Goal: Communication & Community: Answer question/provide support

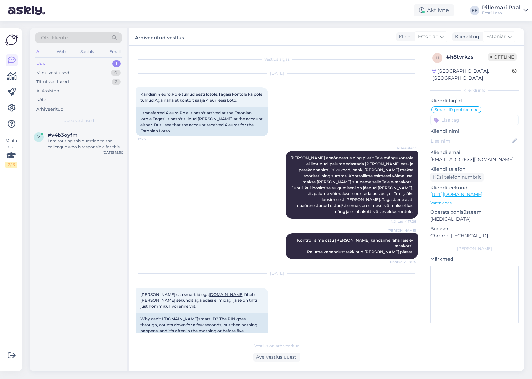
scroll to position [426, 0]
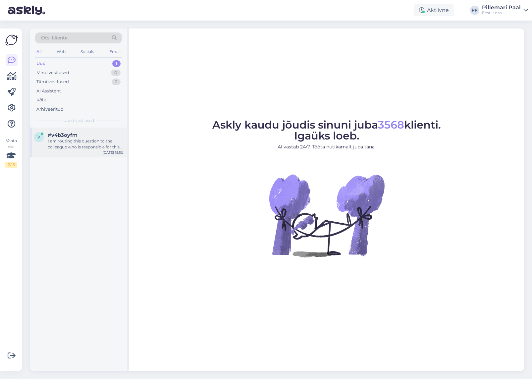
click at [90, 142] on div "I am routing this question to the colleague who is responsible for this topic. …" at bounding box center [86, 144] width 76 height 12
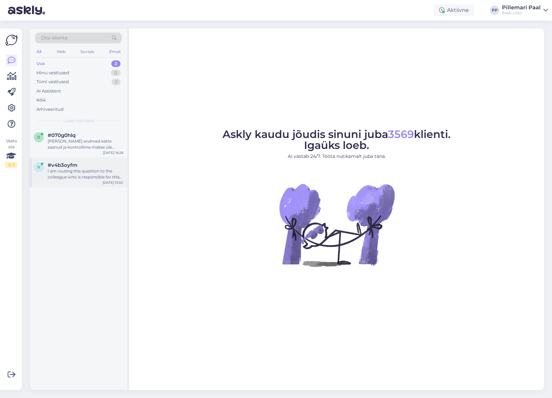
click at [82, 178] on div "I am routing this question to the colleague who is responsible for this topic. …" at bounding box center [86, 174] width 76 height 12
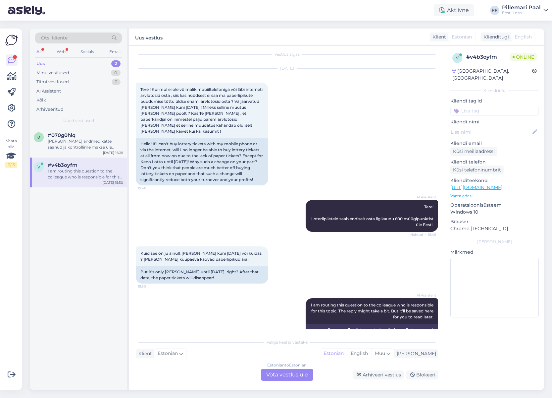
scroll to position [24, 0]
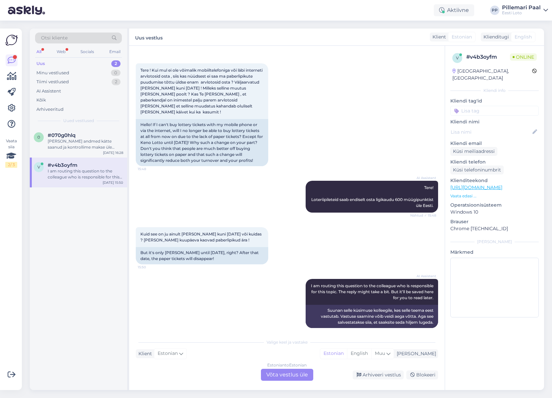
click at [293, 375] on div "Estonian to Estonian Võta vestlus üle" at bounding box center [287, 374] width 52 height 12
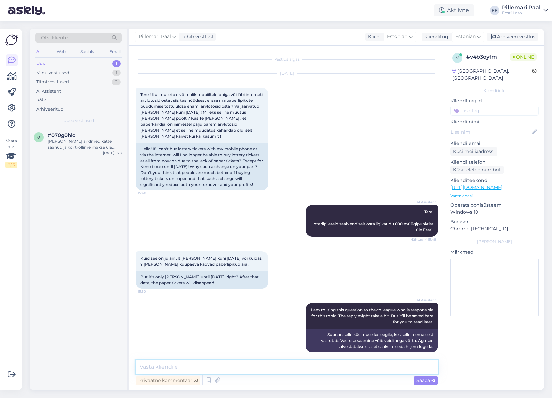
click at [289, 369] on textarea at bounding box center [287, 367] width 303 height 14
paste textarea "Alates 1. oktoobrist 2025 lõpetab Eesti Loto arvloteriide paberist mängulipikut…"
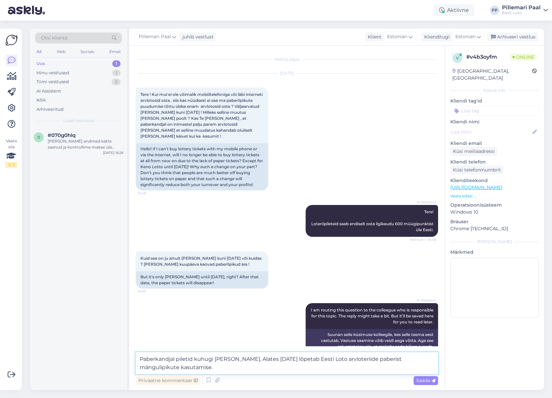
click at [316, 358] on textarea "Paberkandjal piletid kuhugi ei kao. Alates 1. oktoobrist 2025 lõpetab Eesti Lot…" at bounding box center [287, 363] width 303 height 22
click at [243, 367] on textarea "Paberkandjal piletid kuhugi ei kao. Alates 1. oktoobrist 2025 lõpetas Eesti Lot…" at bounding box center [287, 363] width 303 height 22
type textarea "Paberkandjal piletid kuhugi ei kao. Alates 1. oktoobrist 2025 lõpetas Eesti Lot…"
click at [425, 379] on span "Saada" at bounding box center [425, 380] width 19 height 6
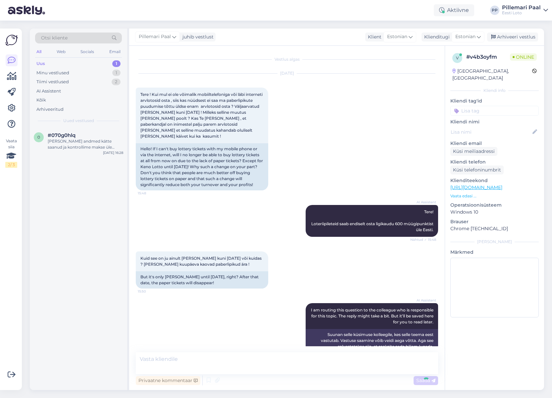
scroll to position [40, 0]
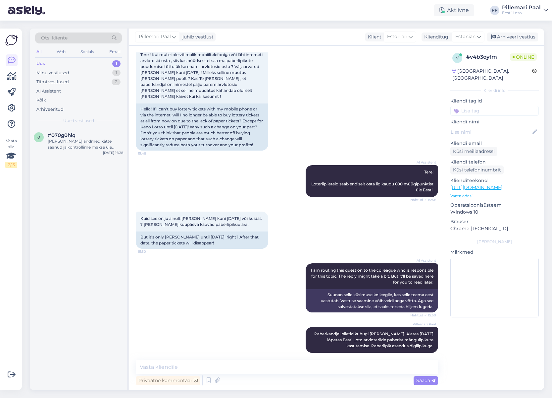
click at [480, 106] on input at bounding box center [495, 111] width 88 height 10
type input "paberlipik"
click at [498, 126] on span "paberlipik" at bounding box center [495, 128] width 20 height 4
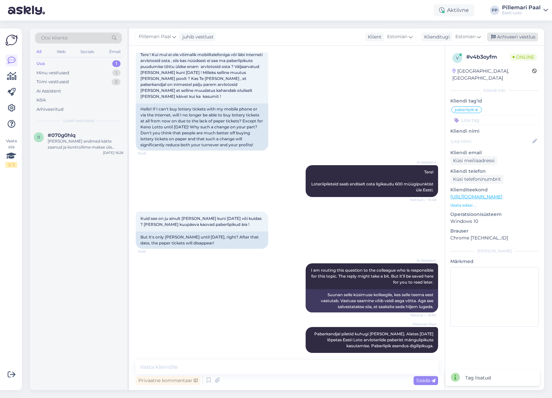
click at [514, 36] on div "Arhiveeri vestlus" at bounding box center [512, 36] width 51 height 9
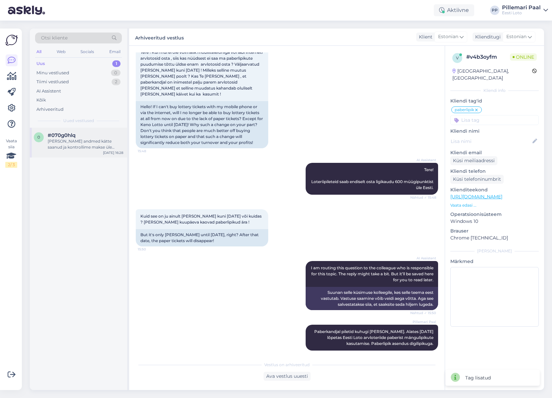
click at [69, 143] on div "Oleme Teie andmed kätte saanud ja kontrollime makse üle esimesel võimalusel." at bounding box center [86, 144] width 76 height 12
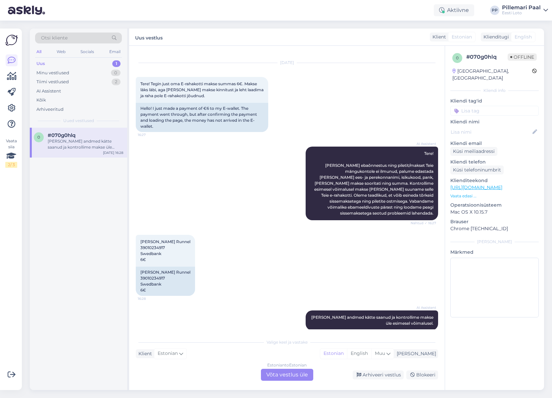
scroll to position [13, 0]
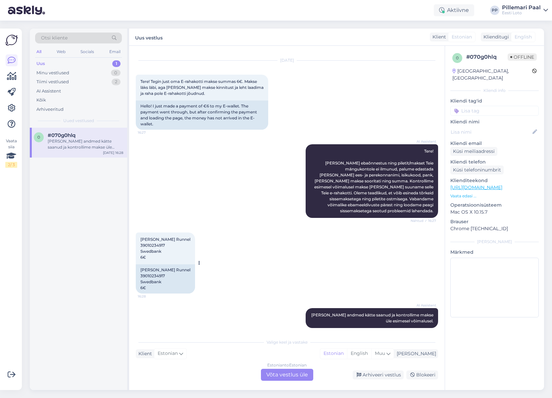
click at [150, 240] on span "Rauno Raivo Runnel 39010234917 Swedbank 6€" at bounding box center [165, 248] width 50 height 23
copy span "39010234917"
click at [284, 374] on div "Estonian to Estonian Võta vestlus üle" at bounding box center [287, 374] width 52 height 12
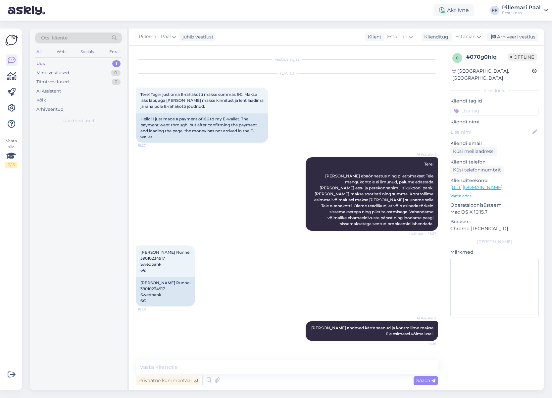
scroll to position [0, 0]
click at [269, 368] on textarea at bounding box center [287, 367] width 303 height 14
paste textarea "Kontrollisime ostu üle ja raha tagastasime Teie e-rahakotti. Loosimisel osalemi…"
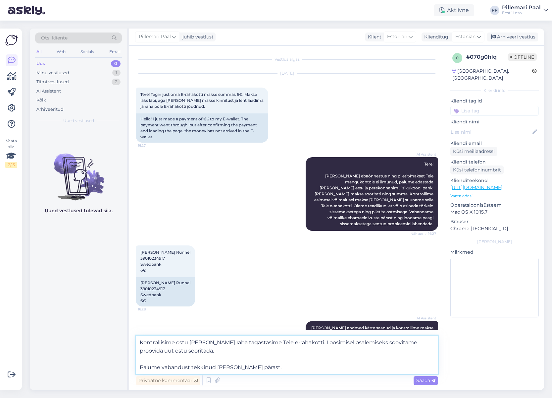
click at [181, 343] on textarea "Kontrollisime ostu üle ja raha tagastasime Teie e-rahakotti. Loosimisel osalemi…" at bounding box center [287, 354] width 303 height 38
drag, startPoint x: 315, startPoint y: 344, endPoint x: 318, endPoint y: 349, distance: 6.3
click at [318, 349] on textarea "Kontrollisime Teie makse üle ja raha tagastasime Teie e-rahakotti. Loosimisel o…" at bounding box center [287, 354] width 303 height 38
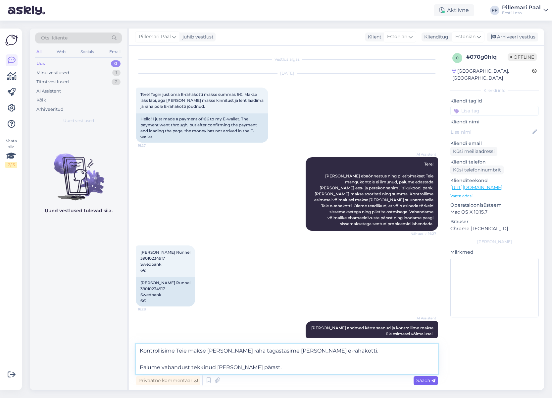
type textarea "Kontrollisime Teie makse üle ja raha tagastasime Teie e-rahakotti. Palume vaban…"
click at [423, 380] on span "Saada" at bounding box center [425, 380] width 19 height 6
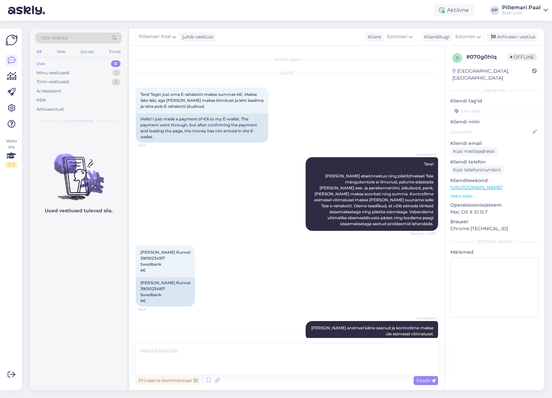
scroll to position [34, 0]
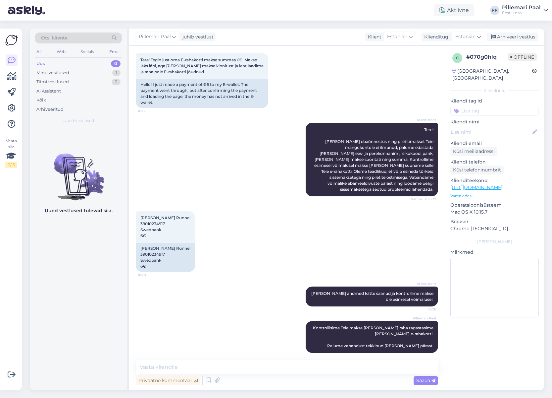
click at [485, 106] on input at bounding box center [495, 111] width 88 height 10
type input "raha"
click at [498, 126] on span "E-rahakott" at bounding box center [495, 128] width 22 height 4
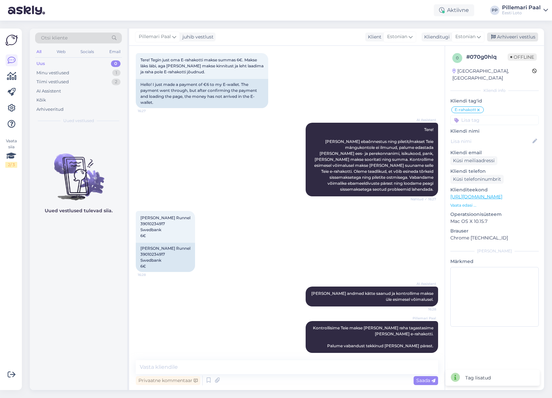
click at [514, 35] on div "Arhiveeri vestlus" at bounding box center [512, 36] width 51 height 9
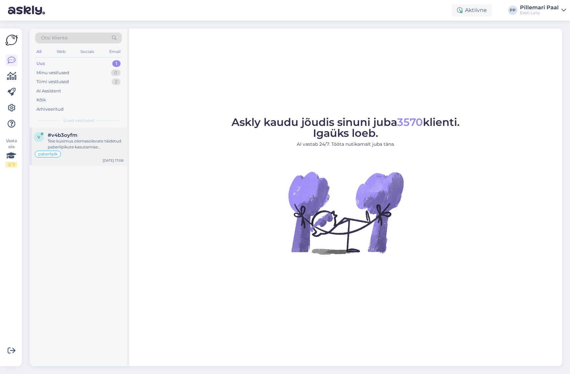
click at [80, 140] on div "Teie küsimus olemasolevate täidetud paberlipikute kasutamise [PERSON_NAME] mobi…" at bounding box center [86, 144] width 76 height 12
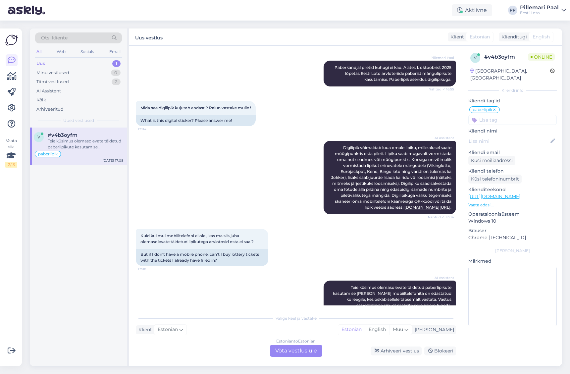
scroll to position [314, 0]
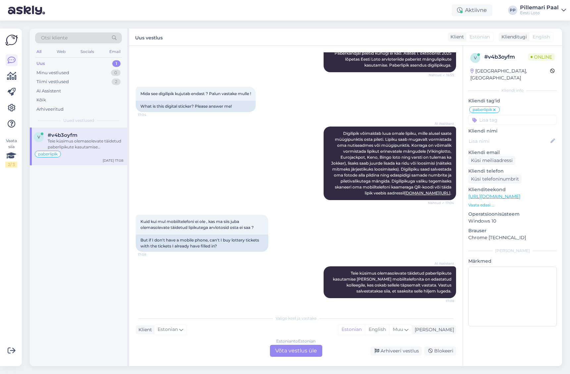
click at [291, 349] on div "Estonian to Estonian Võta vestlus üle" at bounding box center [296, 351] width 52 height 12
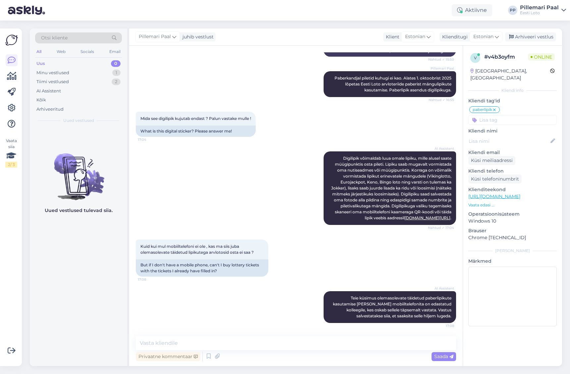
scroll to position [289, 0]
click at [289, 341] on textarea at bounding box center [296, 343] width 320 height 14
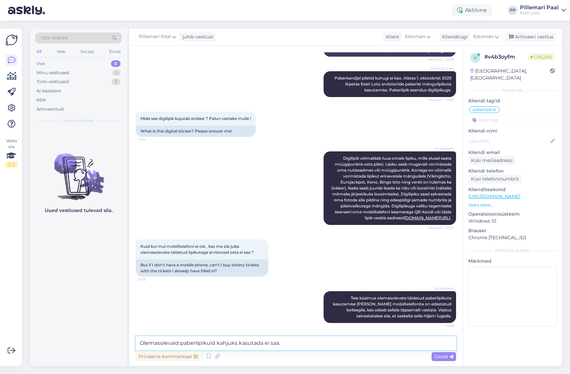
type textarea "Olemasolevaid paberlipikuid kahjuks kasutada ei saa."
click at [50, 38] on span "Otsi kliente" at bounding box center [54, 37] width 27 height 7
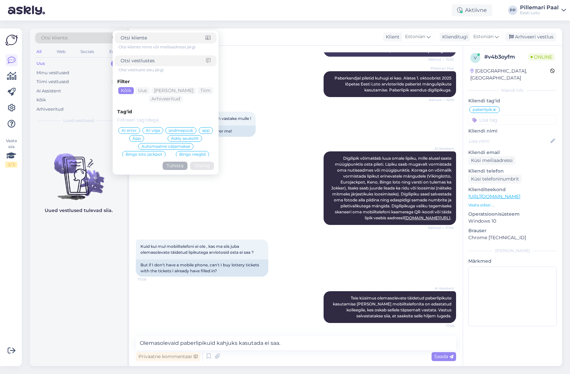
click at [152, 61] on input at bounding box center [163, 60] width 85 height 7
type input "digilip"
click button "Otsing" at bounding box center [202, 166] width 24 height 8
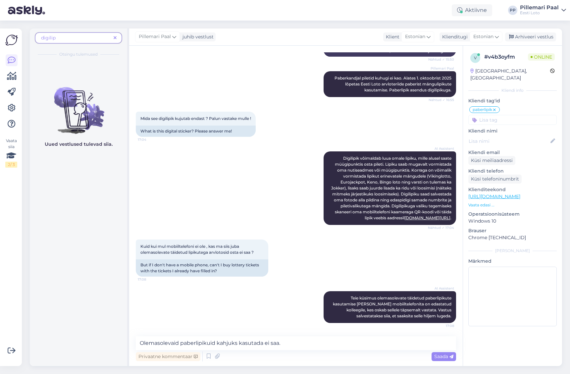
click at [70, 38] on span "digilip" at bounding box center [76, 37] width 70 height 7
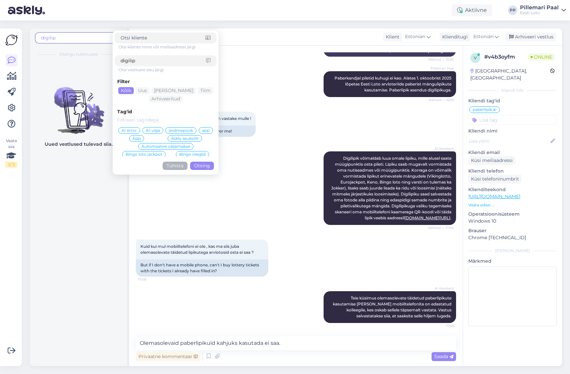
click at [139, 59] on input "digilip" at bounding box center [163, 60] width 85 height 7
type input "digilipik"
click at [201, 166] on button "Otsing" at bounding box center [202, 166] width 24 height 8
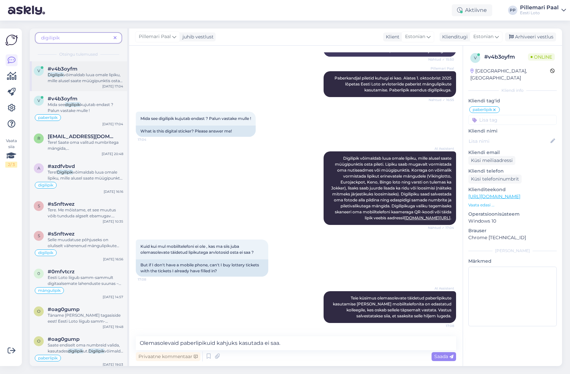
click at [86, 75] on span "võimaldab luua omale lipiku, mille alusel saate müügipunktis osta pileti. Lipik…" at bounding box center [85, 107] width 75 height 71
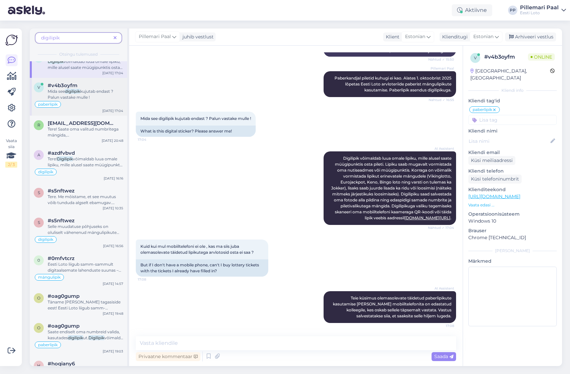
click at [78, 97] on span "kujutab endast ? Palun vastake mulle !" at bounding box center [81, 94] width 66 height 11
click at [78, 128] on span "Tere! Saate oma valitud numbritega mängida, kasutades" at bounding box center [83, 135] width 71 height 17
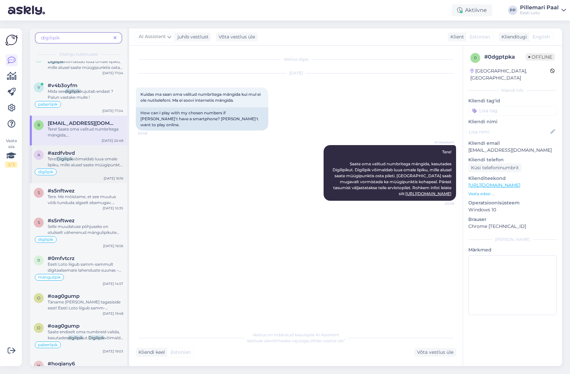
click at [83, 161] on div "Tere! Digilipik võimaldab luua omale lipiku, mille alusel saate müügipunktis os…" at bounding box center [86, 162] width 76 height 12
type textarea "vastatud teisele päringule"
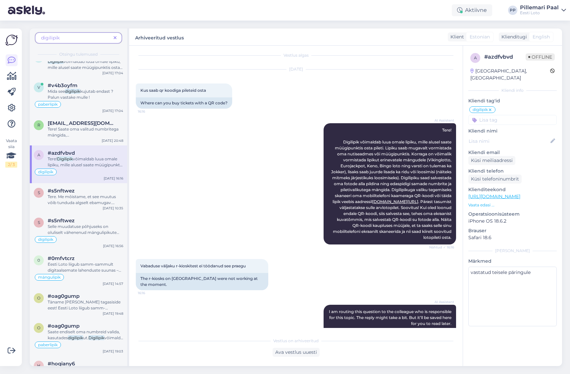
scroll to position [4, 0]
click at [70, 196] on span "Tere. Me mõistame, et see muutus võib tunduda algselt ebamugav. Põhjus, miks me…" at bounding box center [85, 256] width 74 height 124
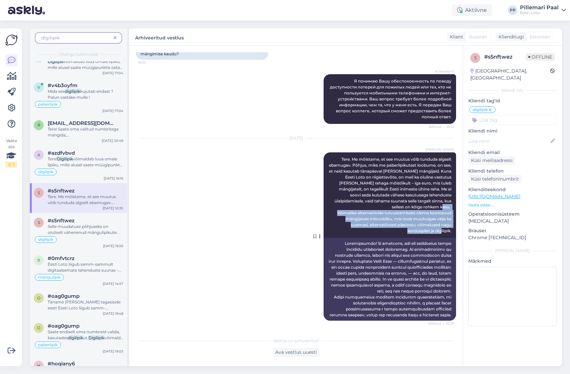
drag, startPoint x: 337, startPoint y: 195, endPoint x: 453, endPoint y: 213, distance: 116.6
click at [453, 213] on div "Tatjana Allikas Tere. Me mõistame, et see muutus võib tunduda algselt ebamugav.…" at bounding box center [390, 194] width 133 height 85
copy span "Võimalike alternatiivide tutvustamiseks oleme koostanud mängijatele infovoldiku…"
click at [118, 38] on span at bounding box center [115, 37] width 8 height 7
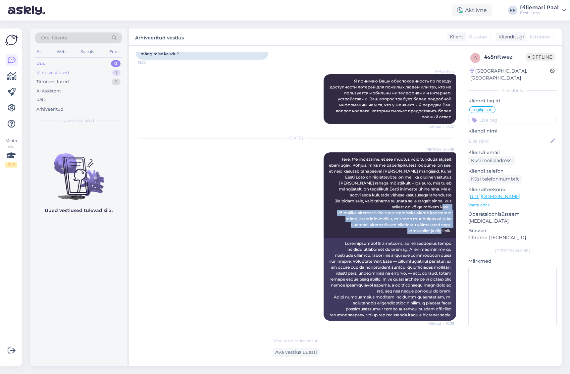
click at [59, 74] on div "Minu vestlused" at bounding box center [52, 73] width 33 height 7
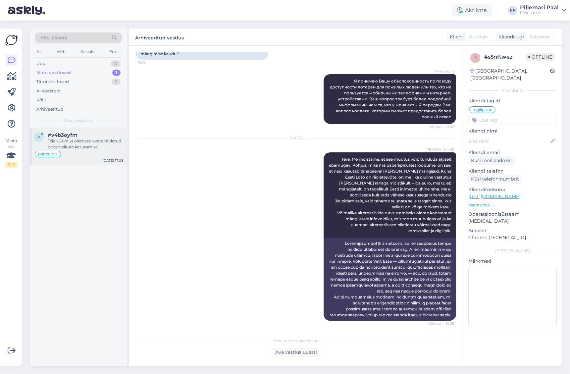
click at [71, 140] on div "Teie küsimus olemasolevate täidetud paberlipikute kasutamise kohta ilma mobiilt…" at bounding box center [86, 144] width 76 height 12
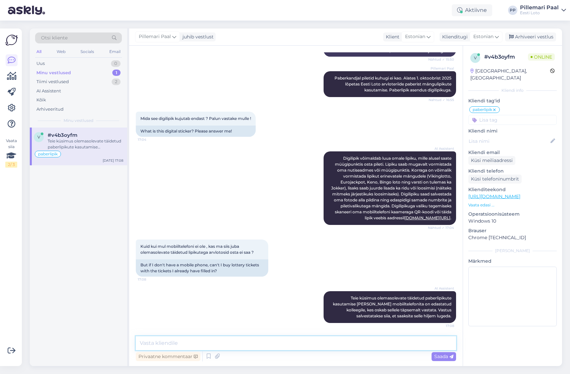
click at [205, 345] on textarea at bounding box center [296, 343] width 320 height 14
type textarea "Olemasolevaid paberlipikuid kahjuks kasutada ei ole võimalik."
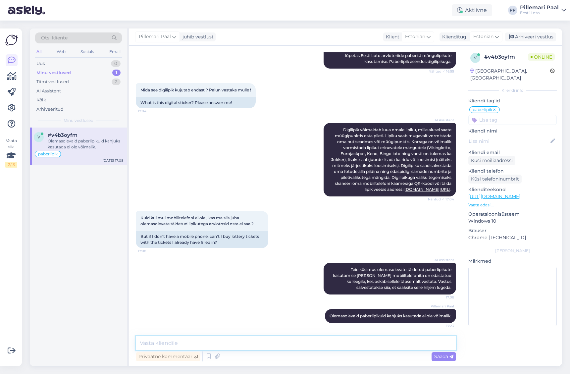
click at [234, 343] on textarea at bounding box center [296, 343] width 320 height 14
paste textarea "Selleks, et üleminek oleks lihtsam, oleme koostanud mängijatele infovoldiku, mi…"
type textarea "Selleks, et üleminek oleks lihtsam, oleme koostanud mängijatele infovoldiku, mi…"
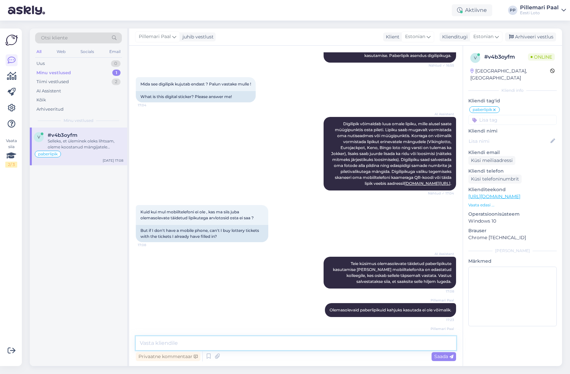
scroll to position [412, 0]
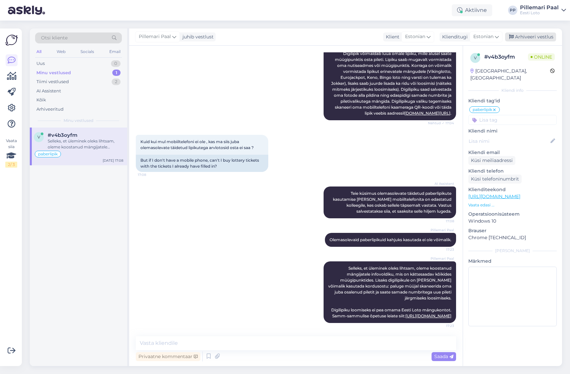
click at [530, 36] on div "Arhiveeri vestlus" at bounding box center [530, 36] width 51 height 9
